Goal: Navigation & Orientation: Find specific page/section

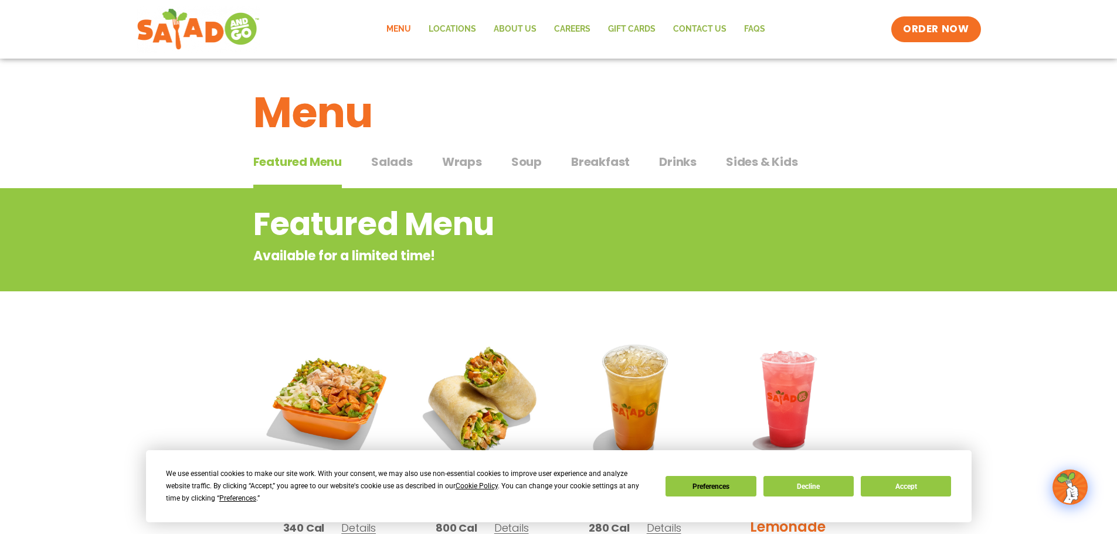
click at [312, 169] on span "Featured Menu" at bounding box center [297, 162] width 89 height 18
click at [400, 29] on link "Menu" at bounding box center [399, 29] width 42 height 27
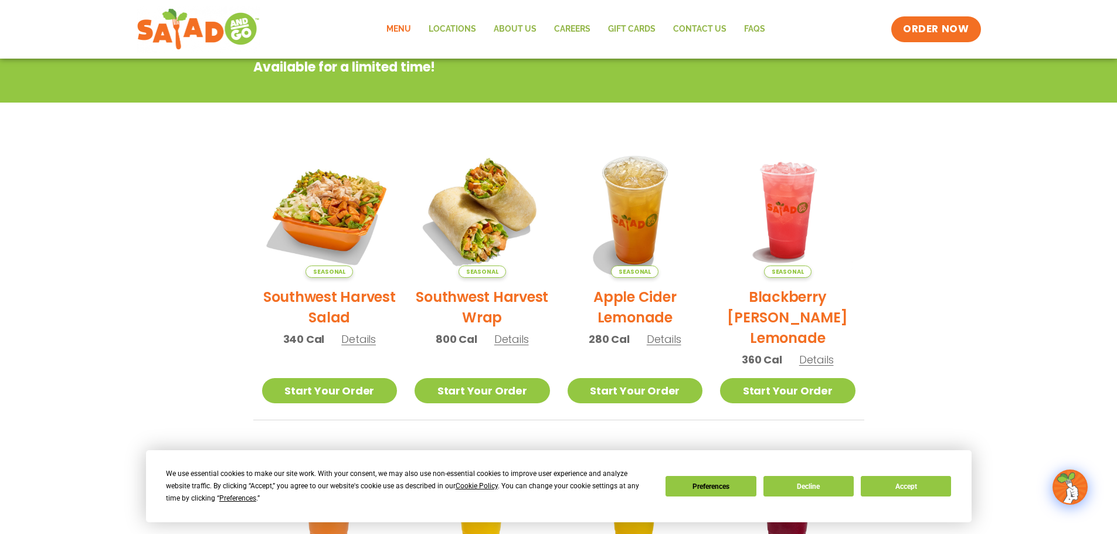
scroll to position [176, 0]
